Goal: Find specific page/section: Find specific page/section

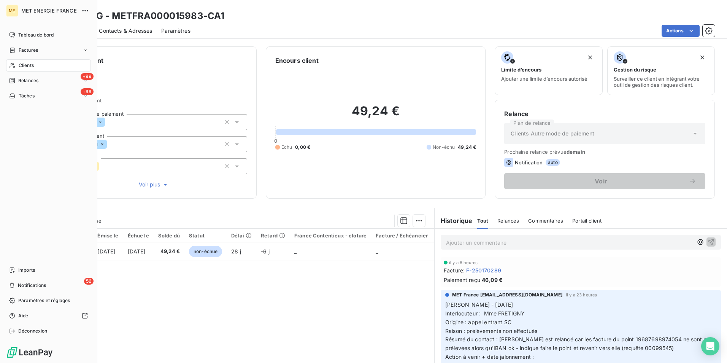
click at [33, 63] on span "Clients" at bounding box center [26, 65] width 15 height 7
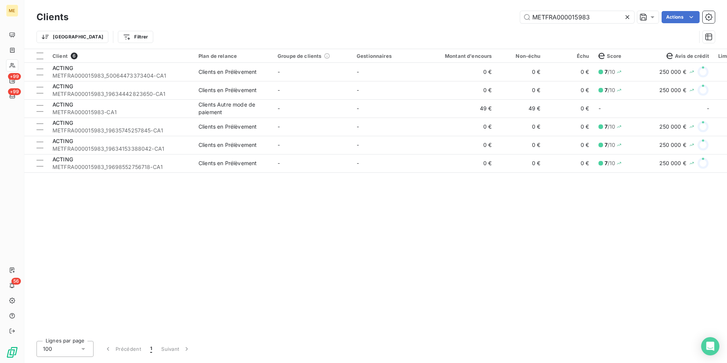
drag, startPoint x: 594, startPoint y: 17, endPoint x: 467, endPoint y: 22, distance: 126.7
click at [467, 22] on div "METFRA000015983 Actions" at bounding box center [396, 17] width 637 height 12
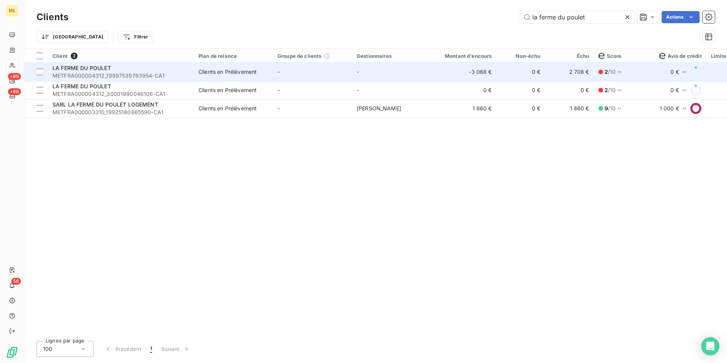
type input "la ferme du poulet"
click at [300, 77] on td "-" at bounding box center [312, 72] width 79 height 18
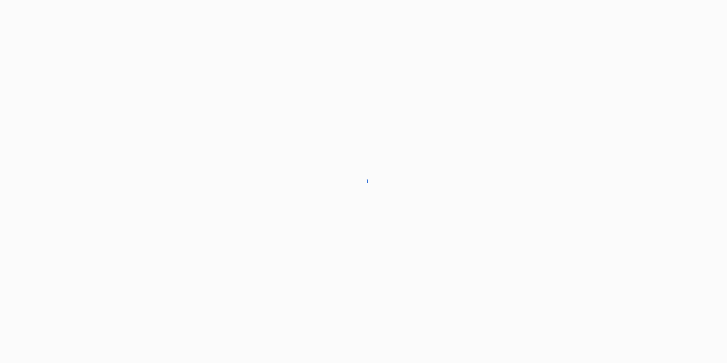
drag, startPoint x: 385, startPoint y: 45, endPoint x: 125, endPoint y: 107, distance: 267.7
click at [125, 107] on div at bounding box center [363, 181] width 727 height 363
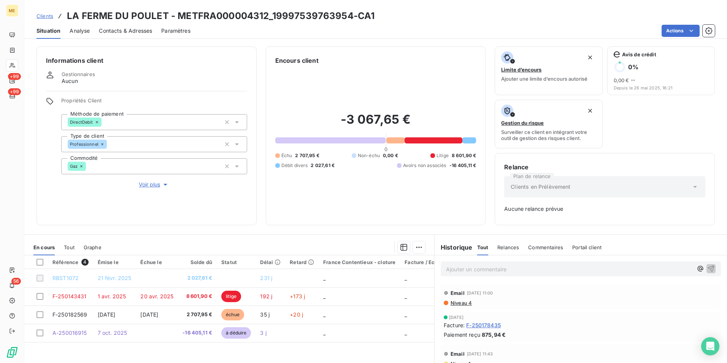
click at [460, 270] on p "Ajouter un commentaire ﻿" at bounding box center [569, 269] width 247 height 10
click at [441, 268] on div "D2025-12214 FERME DU POULET" at bounding box center [580, 268] width 280 height 14
click at [446, 270] on span "D2025-12214 FERME DU POULET" at bounding box center [489, 268] width 86 height 6
drag, startPoint x: 526, startPoint y: 267, endPoint x: 581, endPoint y: 267, distance: 55.1
click at [581, 267] on p "Dossier médiateur D2025-12214 FERME DU POULET" at bounding box center [569, 268] width 247 height 9
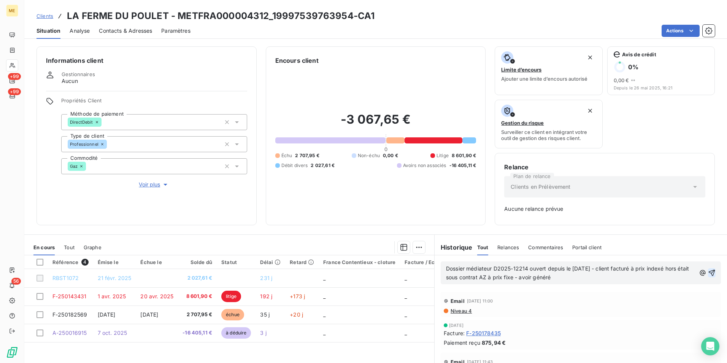
click at [708, 271] on icon "button" at bounding box center [712, 273] width 8 height 8
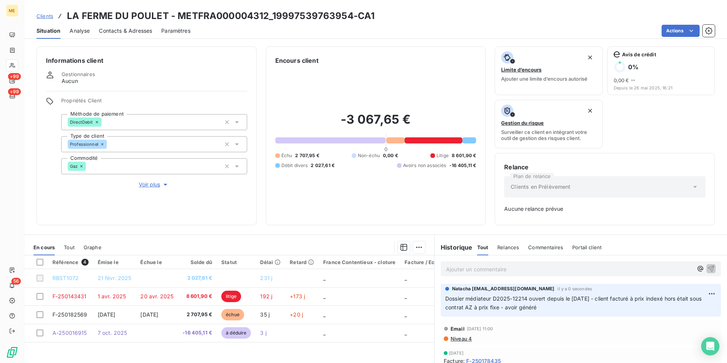
drag, startPoint x: 539, startPoint y: 306, endPoint x: 440, endPoint y: 299, distance: 99.8
click at [440, 299] on div "Natacha [EMAIL_ADDRESS][DOMAIN_NAME] il y a 0 secondes Dossier médiateur D2025-…" at bounding box center [580, 300] width 280 height 33
copy span "Dossier médiateur D2025-12214 ouvert depuis le [DATE] - client facturé à prix i…"
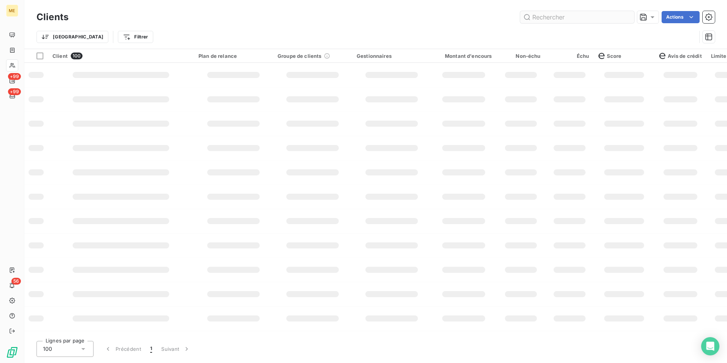
click at [552, 17] on input "text" at bounding box center [577, 17] width 114 height 12
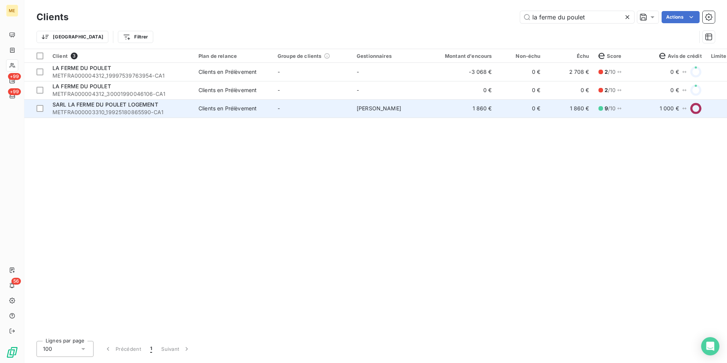
type input "la ferme du poulet"
click at [263, 111] on span "Clients en Prélèvement" at bounding box center [233, 109] width 70 height 8
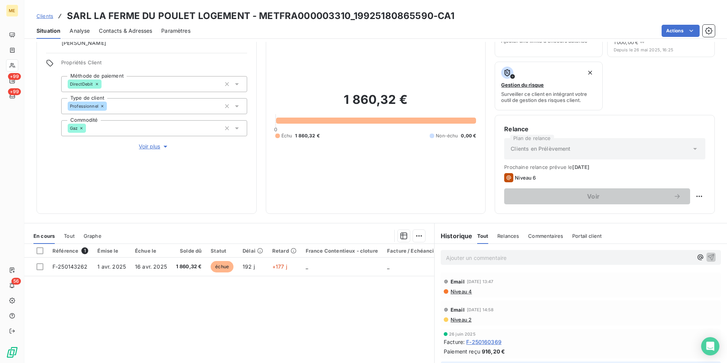
click at [459, 257] on p "Ajouter un commentaire ﻿" at bounding box center [569, 258] width 247 height 10
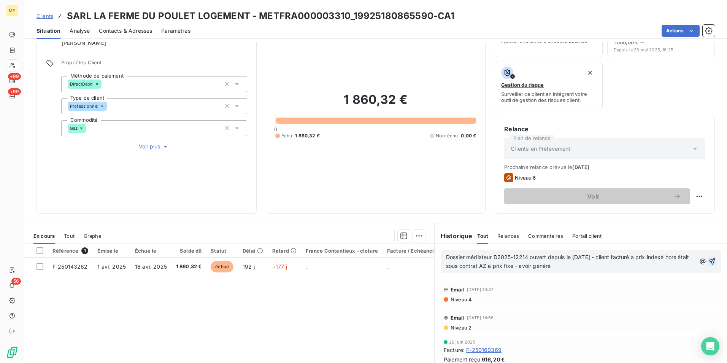
click at [708, 261] on icon "button" at bounding box center [712, 261] width 8 height 8
